Goal: Information Seeking & Learning: Learn about a topic

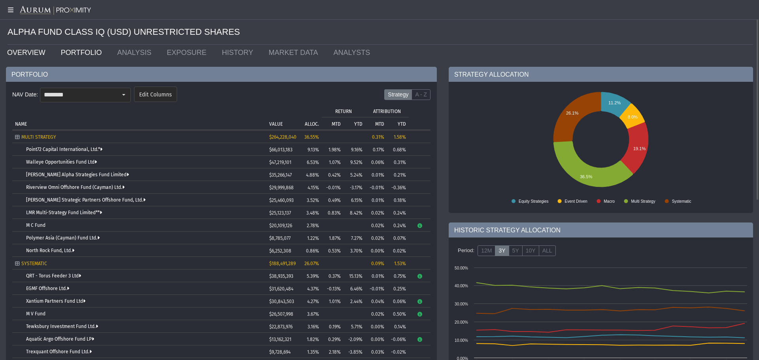
drag, startPoint x: 36, startPoint y: 52, endPoint x: 334, endPoint y: 34, distance: 299.0
click at [35, 52] on link "OVERVIEW" at bounding box center [28, 53] width 54 height 16
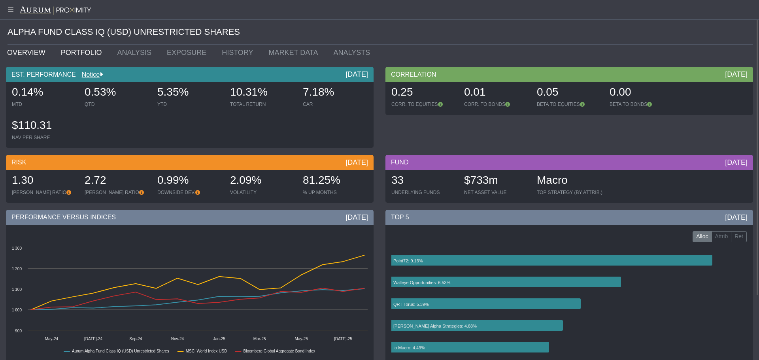
click at [82, 52] on link "PORTFOLIO" at bounding box center [83, 53] width 57 height 16
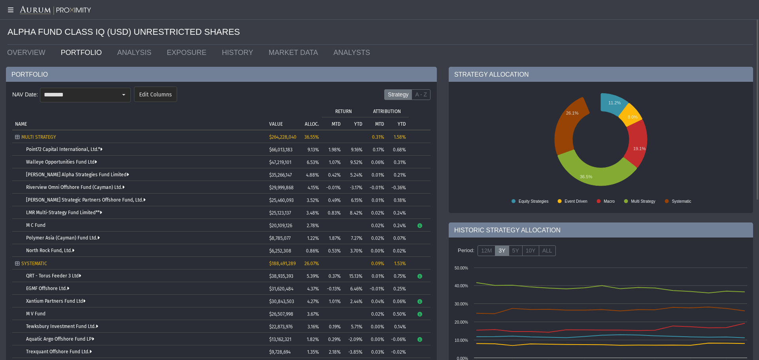
click at [444, 135] on div "STRATEGY ALLOCATION Created with Highcharts 11.4.8 11.2% 8.0% 19.1% 36.5% 26.1%…" at bounding box center [601, 354] width 316 height 574
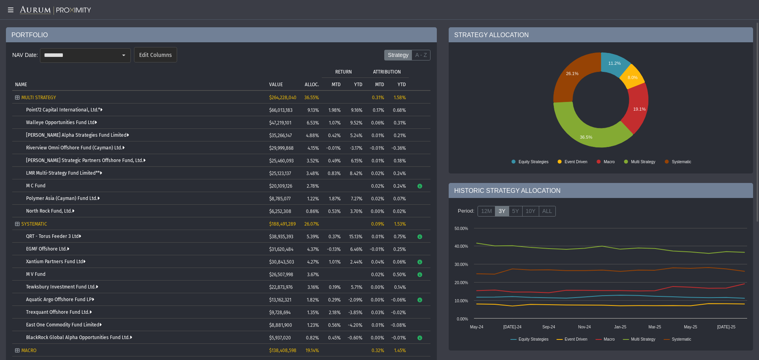
scroll to position [119, 0]
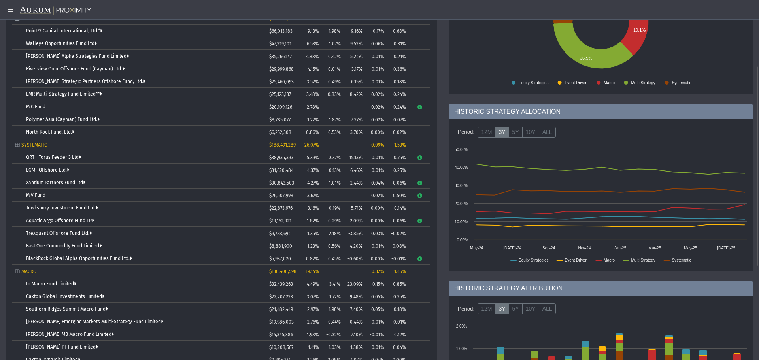
drag, startPoint x: 440, startPoint y: 127, endPoint x: 383, endPoint y: 192, distance: 86.8
click at [440, 127] on div "PORTFOLIO NAV Date: ******** Edit Columns Strategy A - Z Tree list with 38 rows…" at bounding box center [221, 238] width 443 height 581
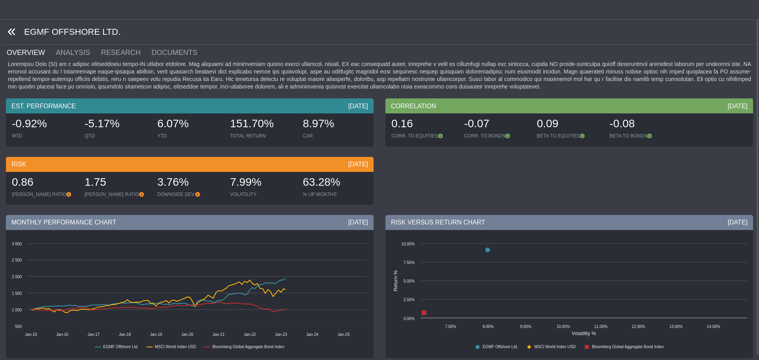
click at [385, 179] on div "EST. PERFORMANCE Sep 2025 -0.92% MTD -5.17% QTD 6.07% YTD 151.70% TOTAL RETURN …" at bounding box center [379, 153] width 759 height 110
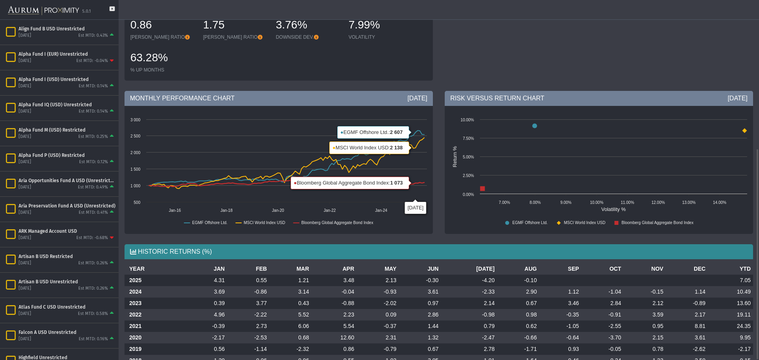
scroll to position [253, 0]
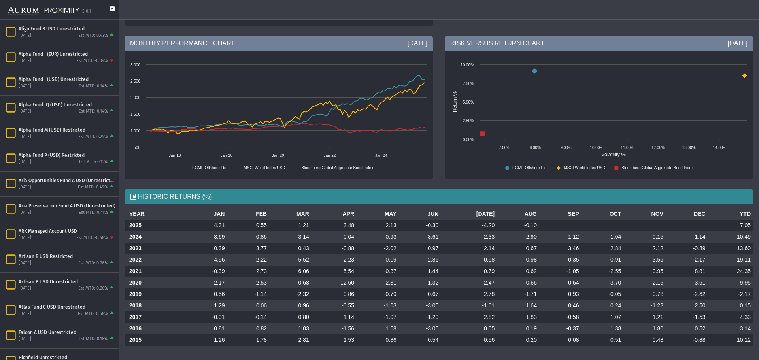
click at [110, 8] on icon at bounding box center [112, 12] width 5 height 13
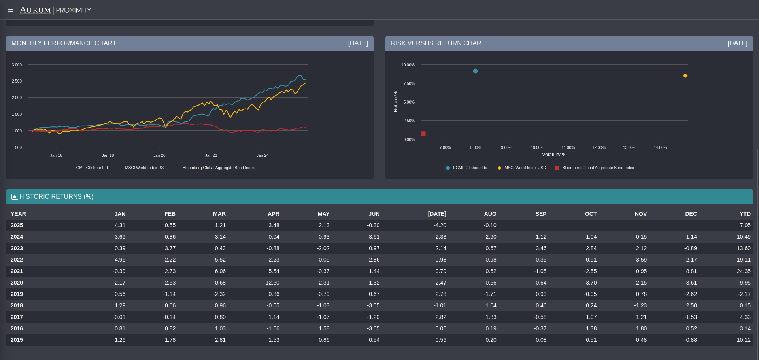
scroll to position [245, 0]
